Goal: Information Seeking & Learning: Learn about a topic

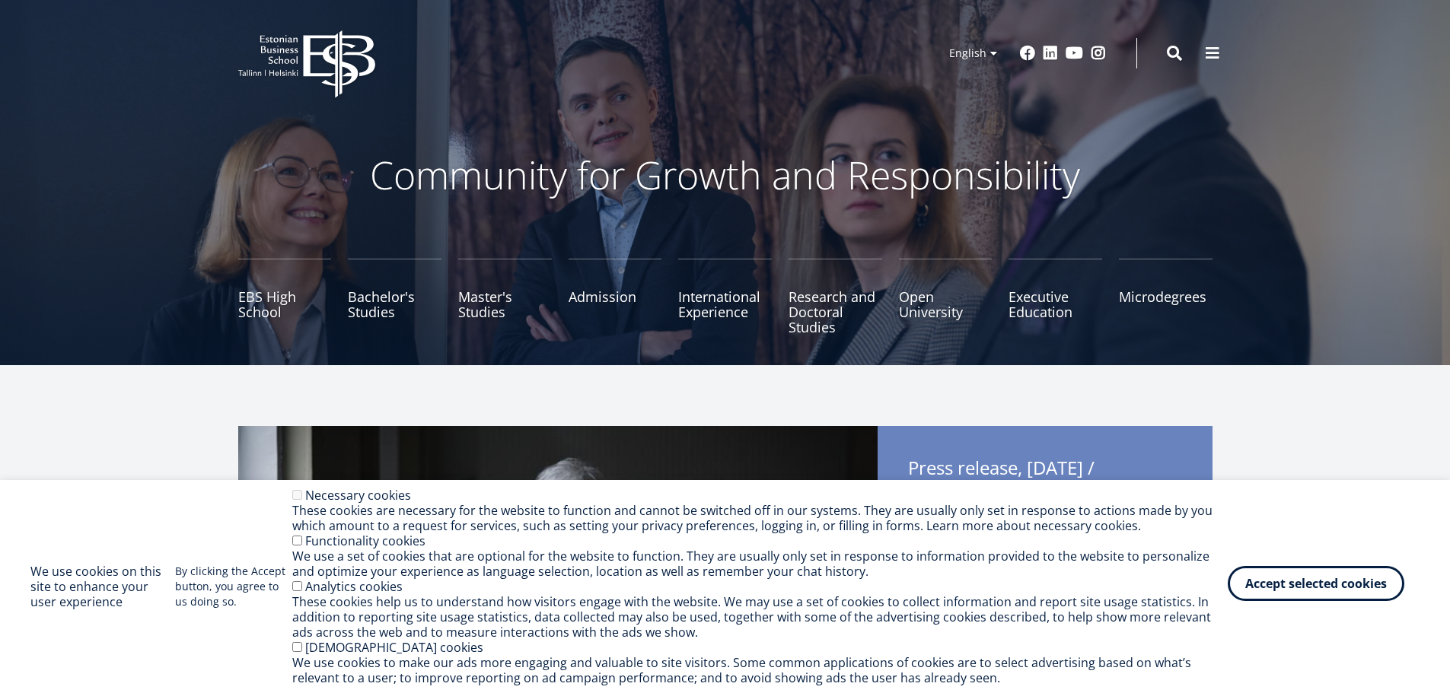
click at [1351, 581] on button "Accept selected cookies" at bounding box center [1316, 583] width 177 height 35
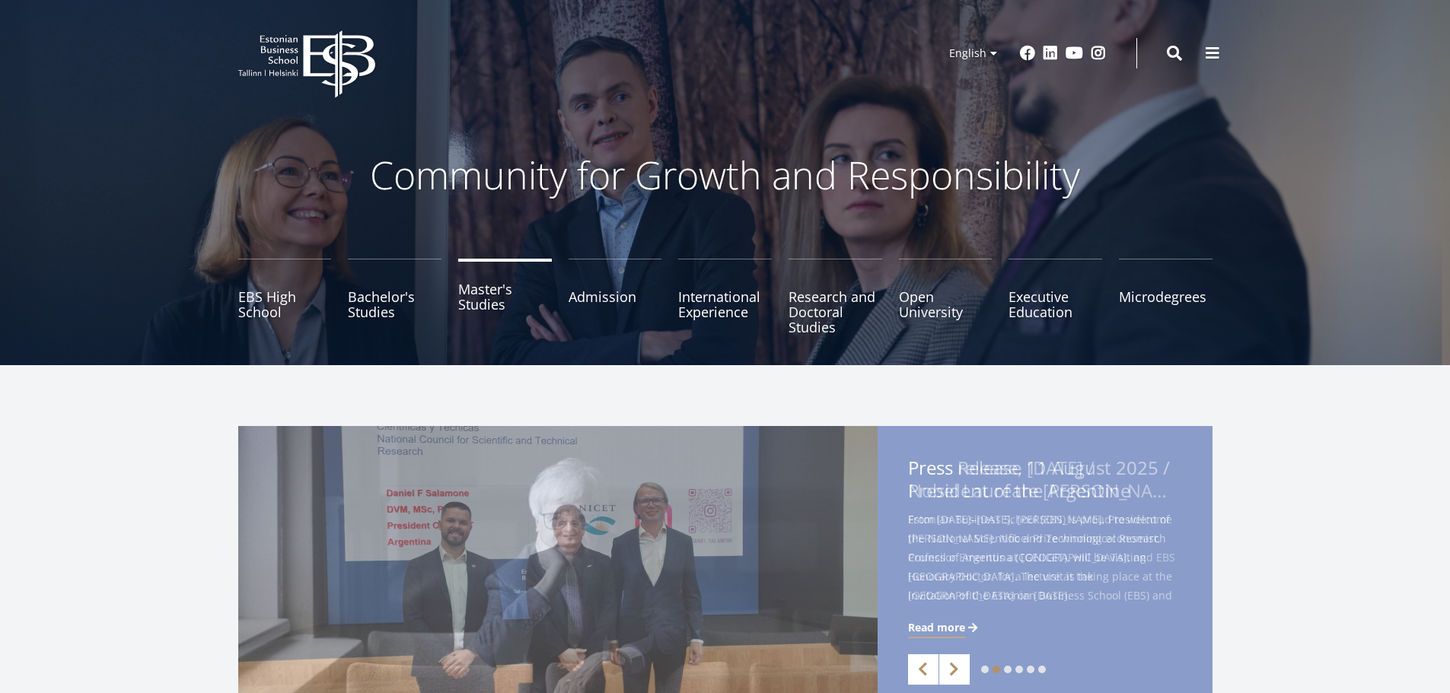
click at [485, 299] on link "Master's Studies" at bounding box center [505, 297] width 94 height 76
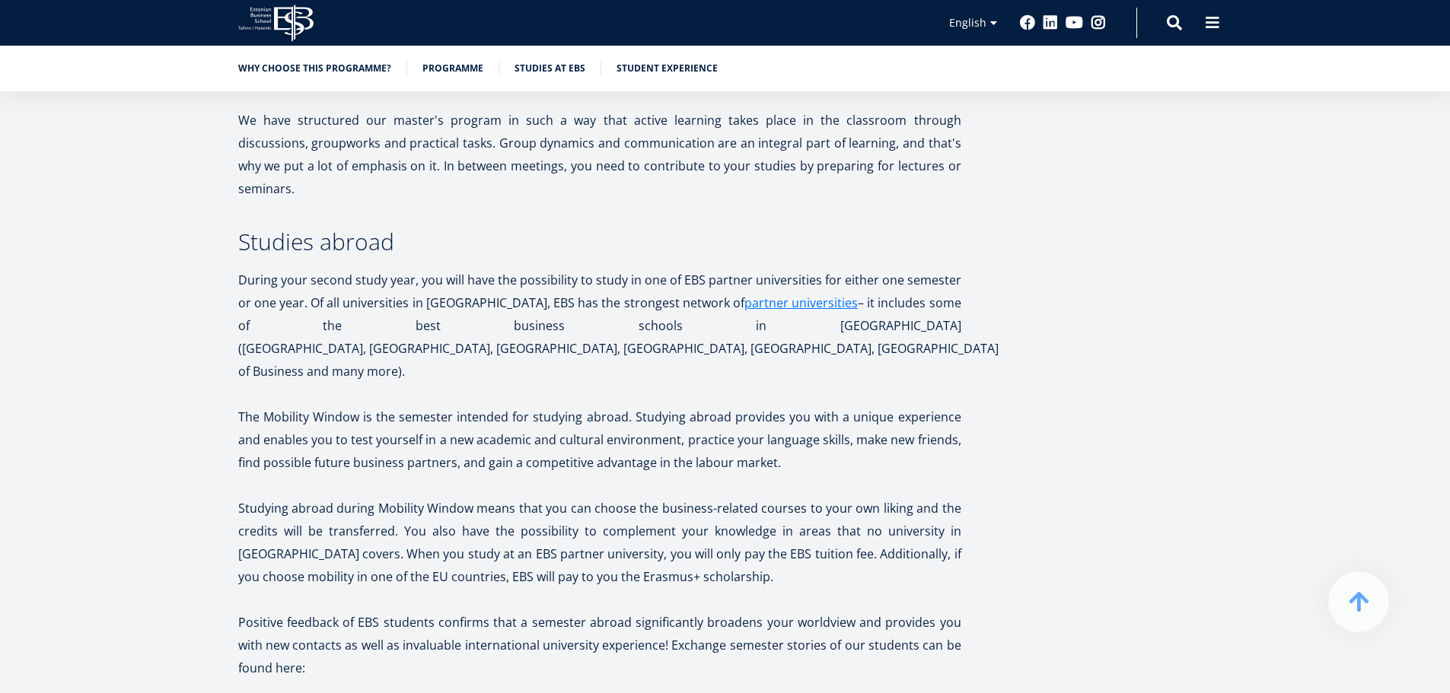
scroll to position [2935, 0]
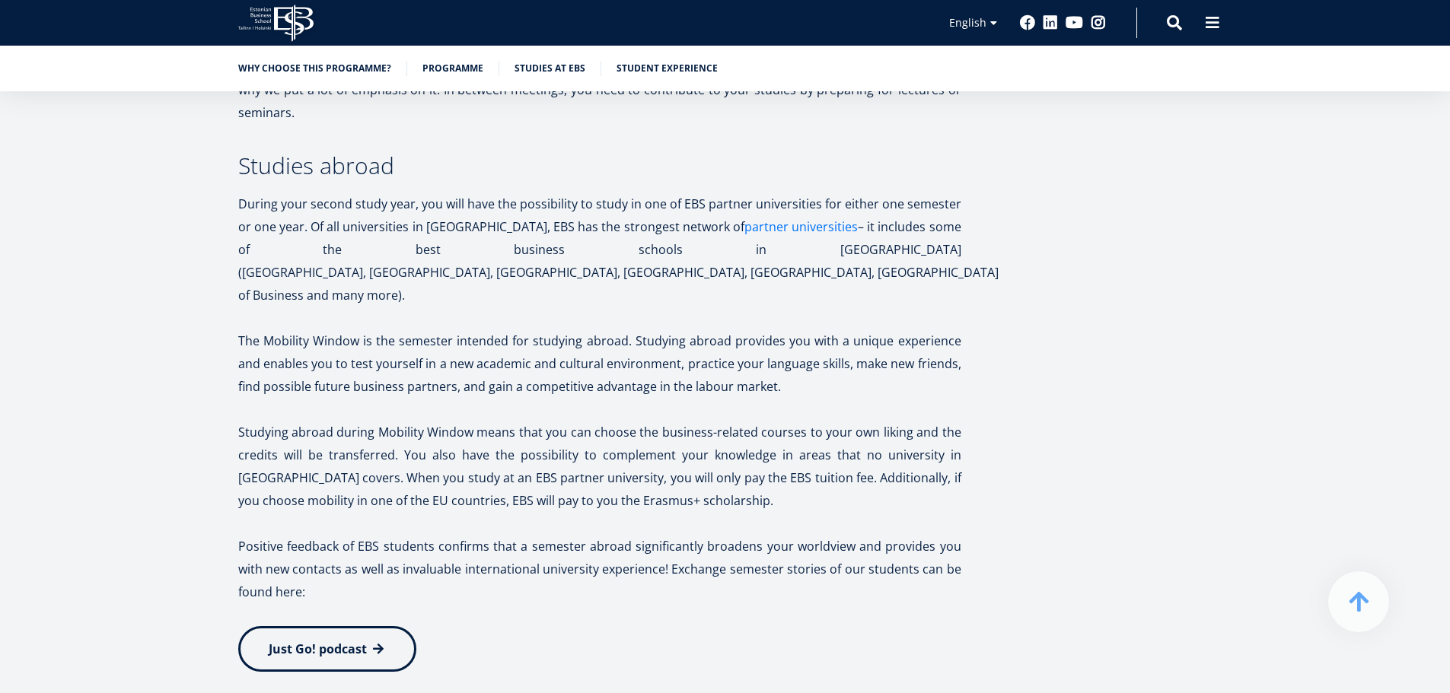
click at [744, 215] on link "partner universities" at bounding box center [800, 226] width 113 height 23
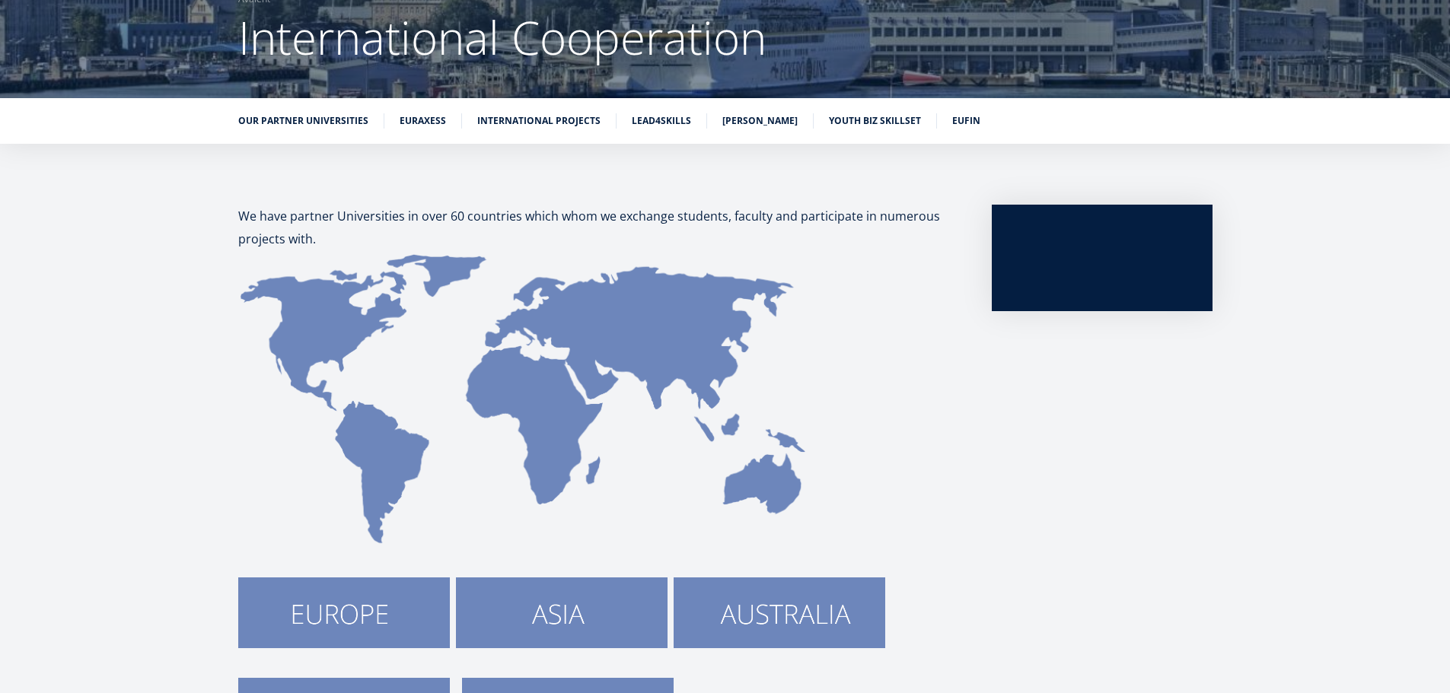
scroll to position [279, 0]
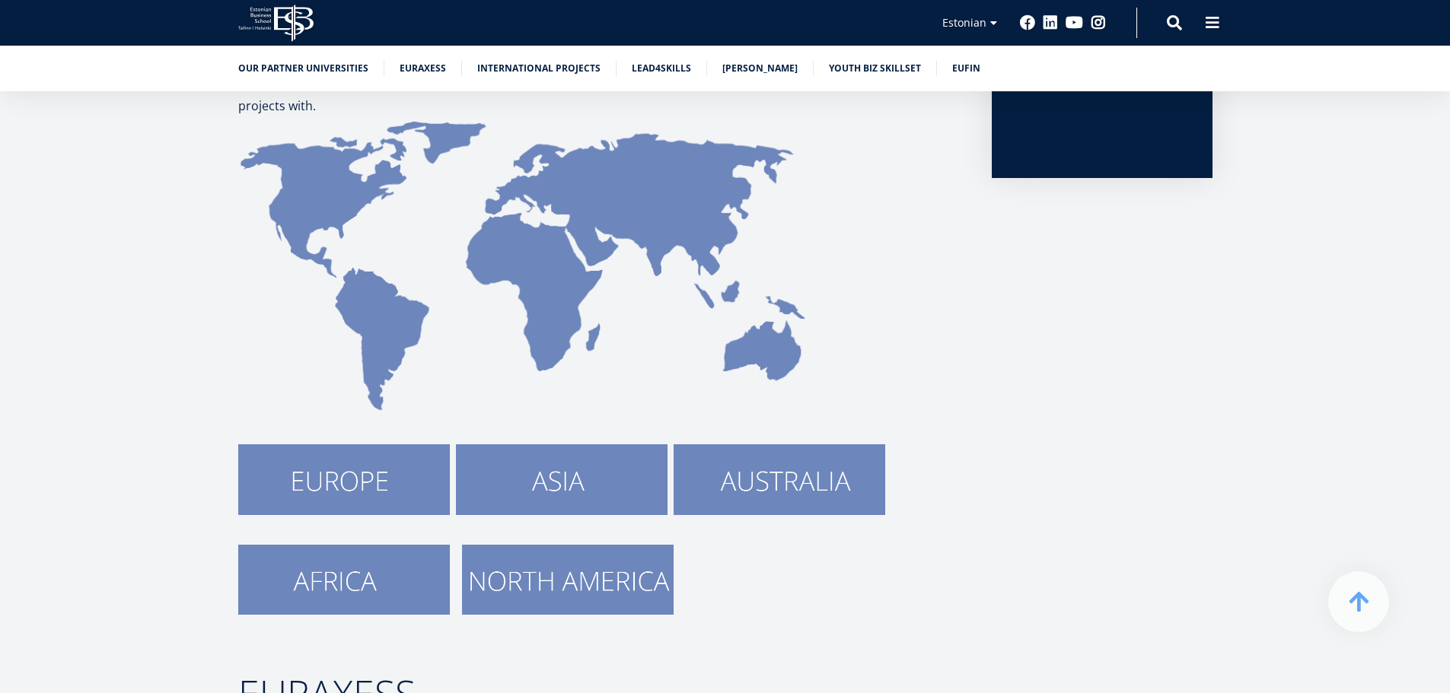
click at [361, 488] on img at bounding box center [344, 479] width 212 height 70
